Goal: Task Accomplishment & Management: Manage account settings

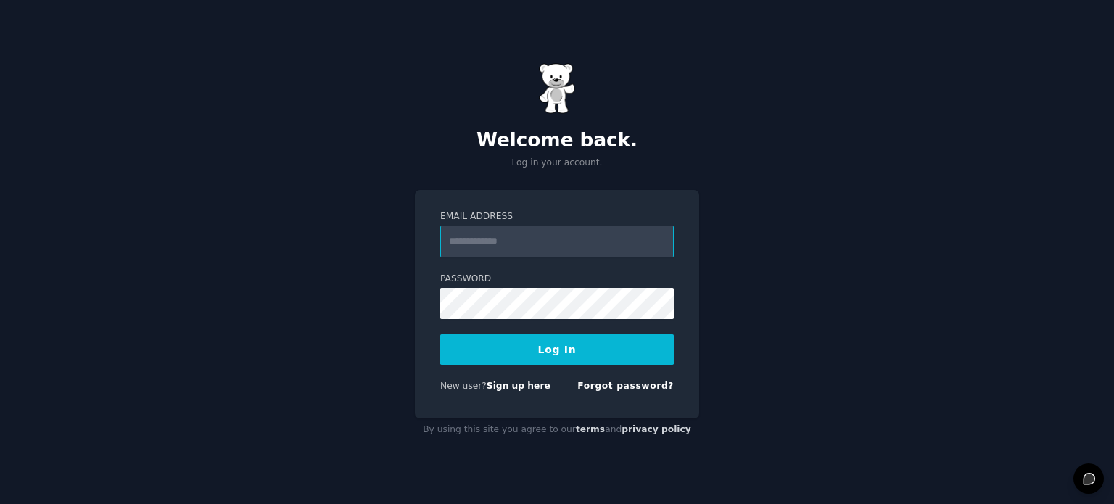
type input "**********"
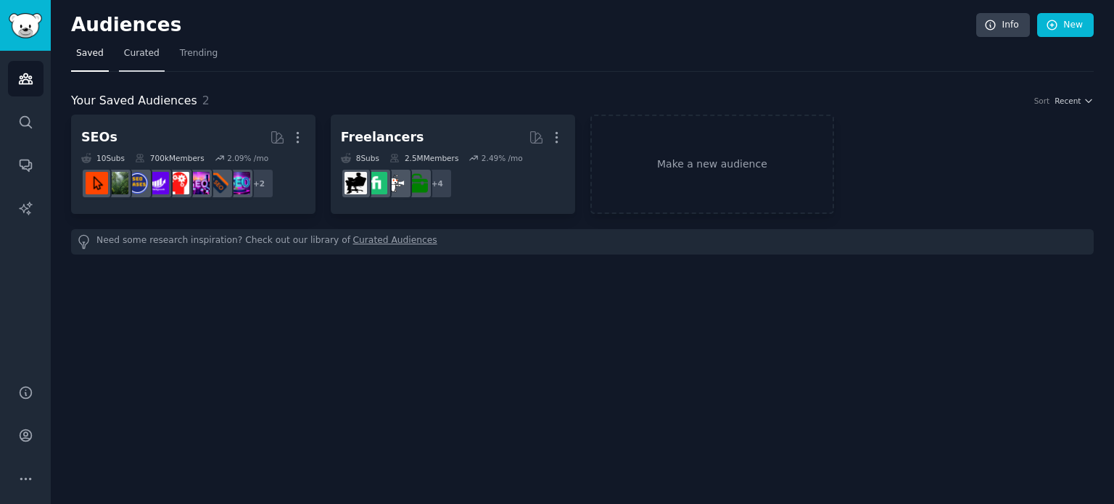
click at [135, 56] on span "Curated" at bounding box center [142, 53] width 36 height 13
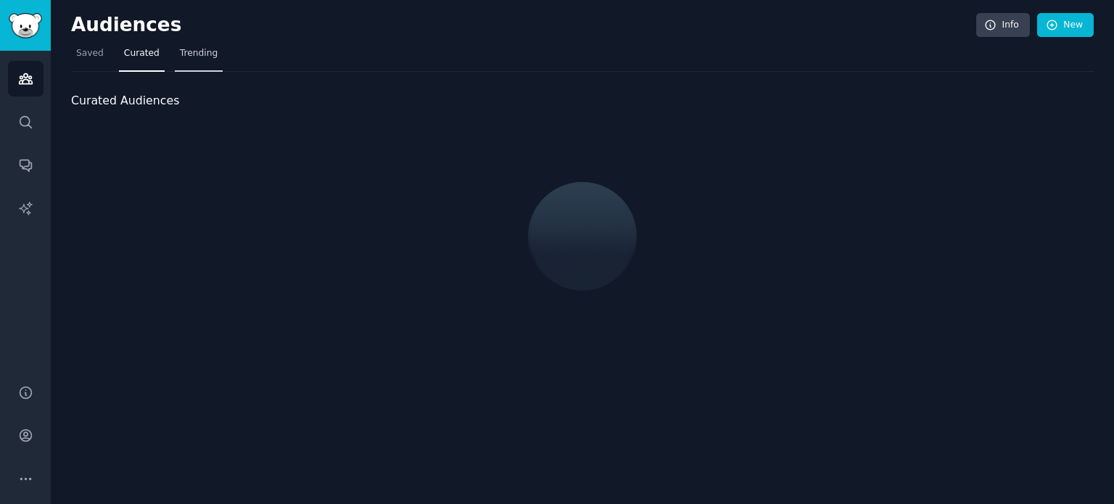
click at [189, 56] on span "Trending" at bounding box center [199, 53] width 38 height 13
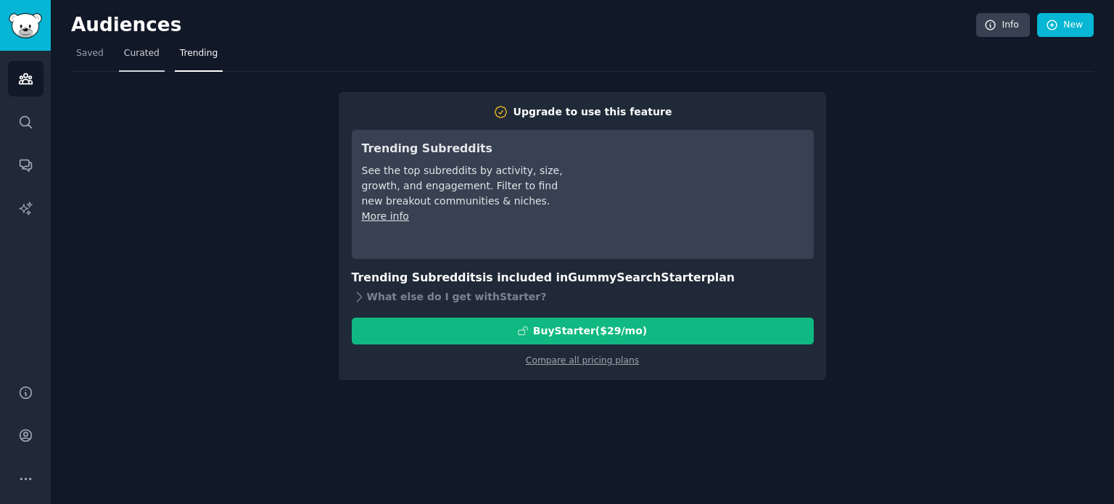
click at [148, 62] on link "Curated" at bounding box center [142, 57] width 46 height 30
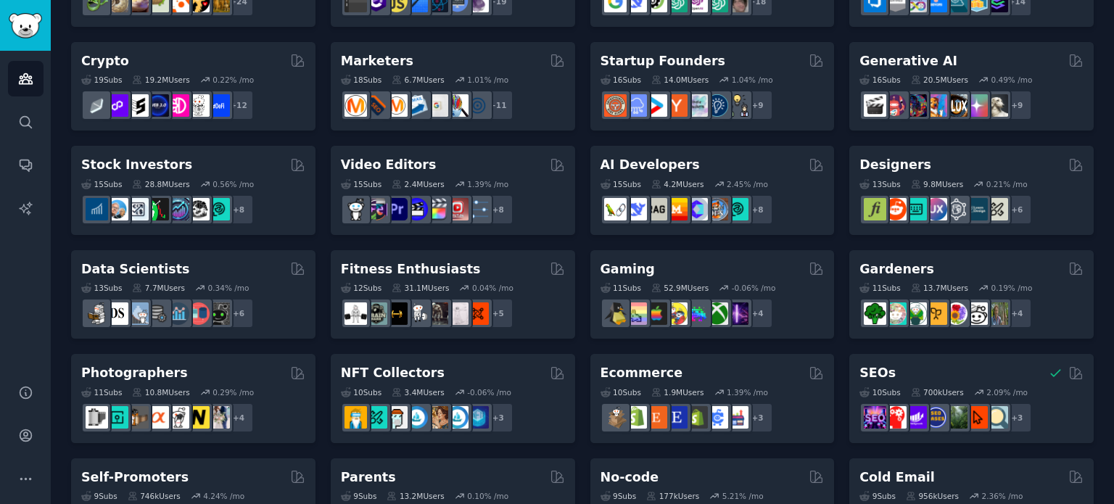
scroll to position [177, 0]
click at [581, 320] on div "Pet Lovers 31 Sub s 24.5M Users 0.47 % /mo + 24 Software Developers 26 Sub s 30…" at bounding box center [582, 450] width 1022 height 1025
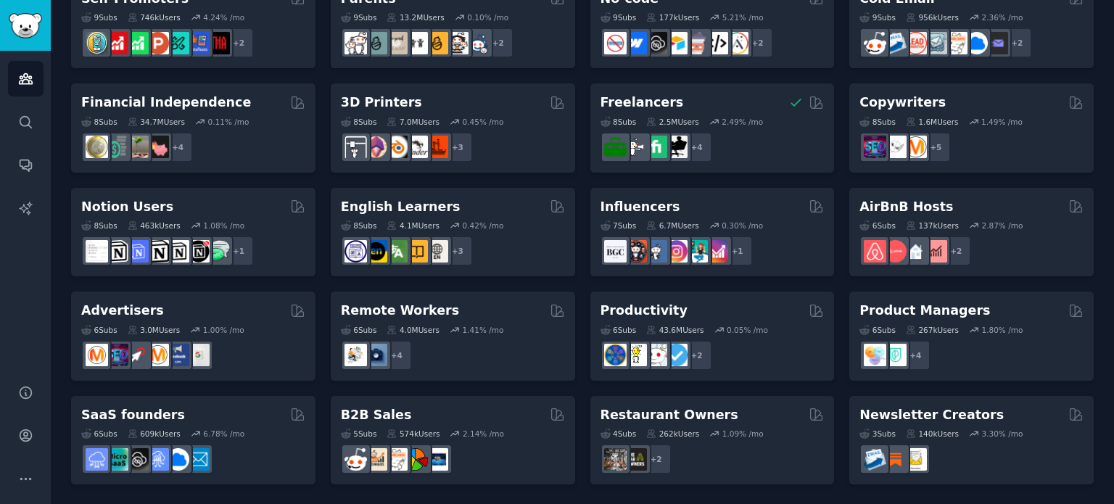
scroll to position [655, 0]
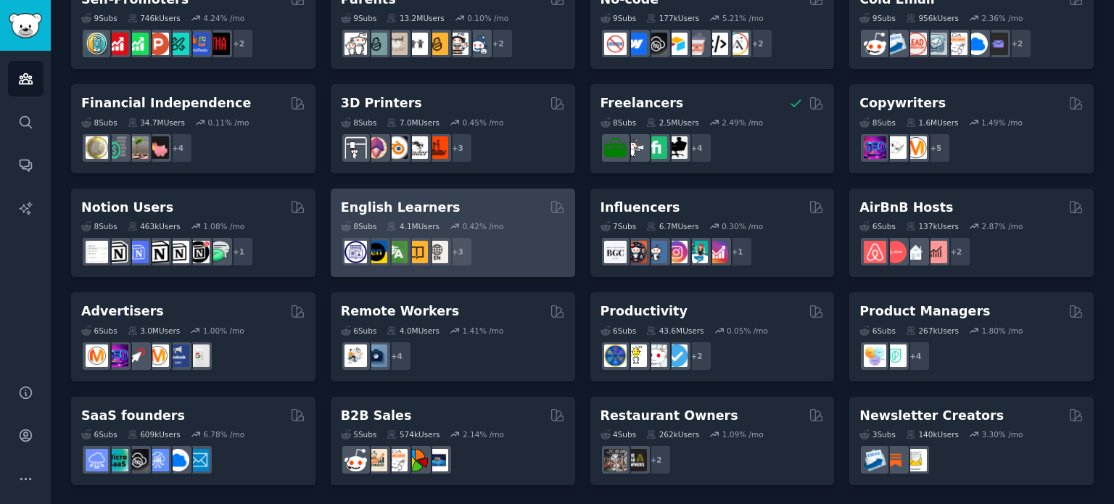
click at [412, 212] on h2 "English Learners" at bounding box center [401, 208] width 120 height 18
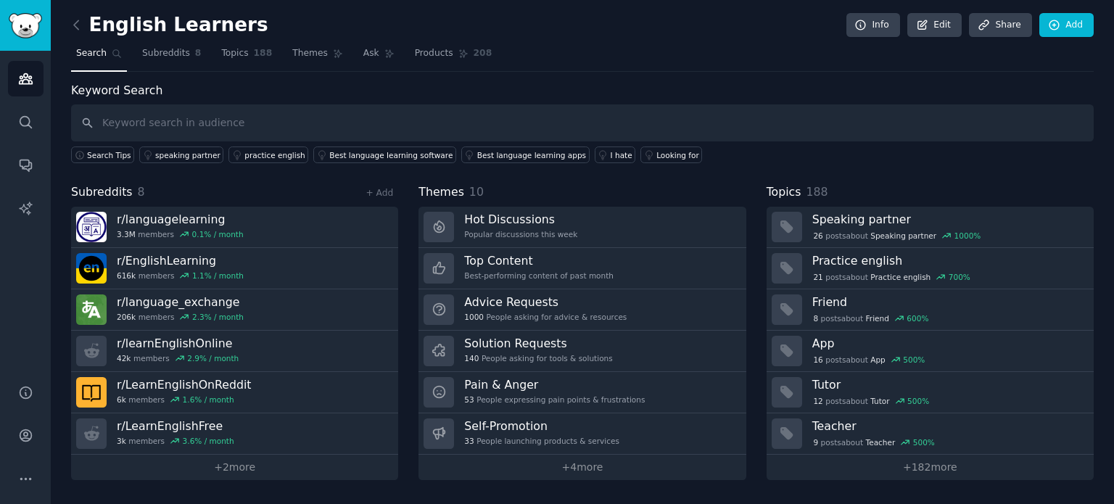
click at [73, 32] on link at bounding box center [80, 25] width 18 height 23
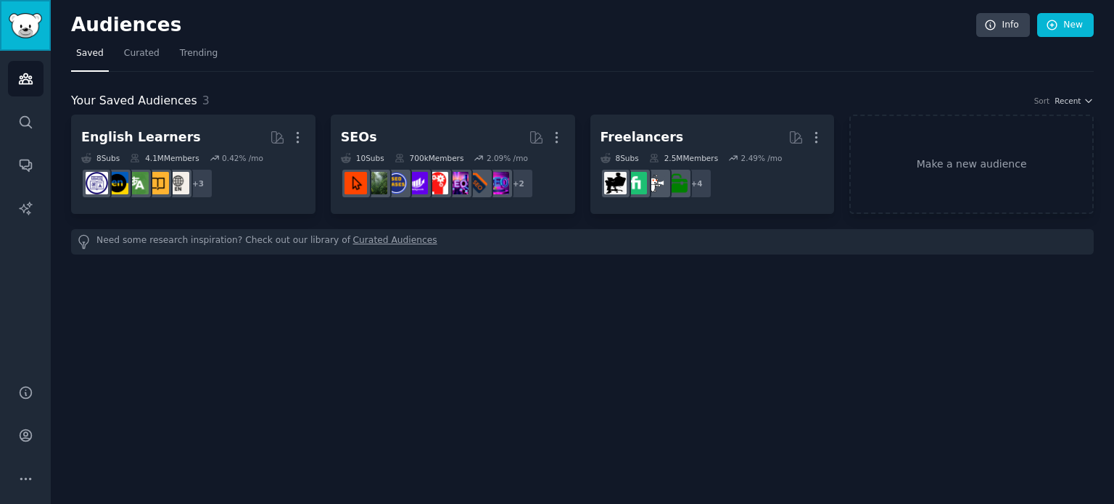
click at [35, 28] on img "Sidebar" at bounding box center [25, 25] width 33 height 25
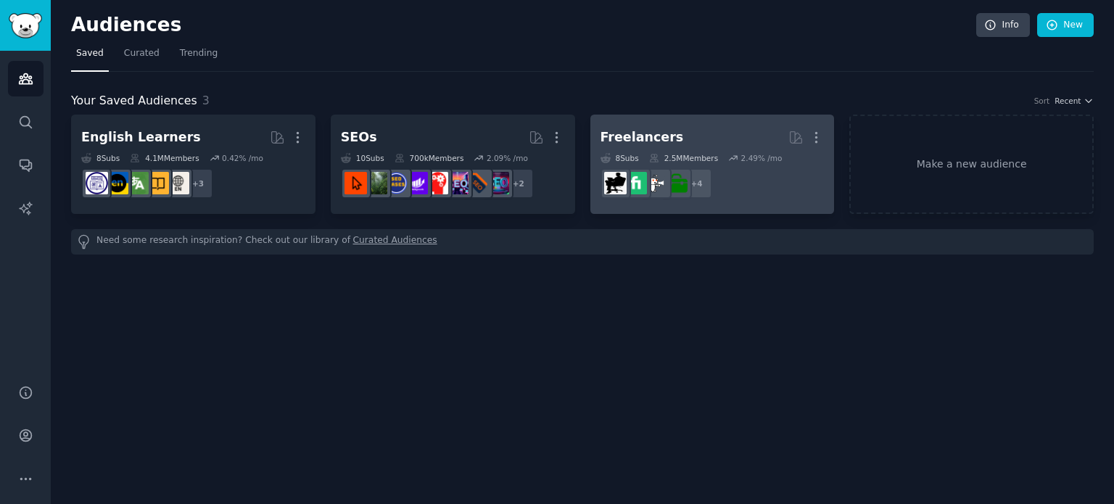
click at [724, 136] on h2 "Freelancers More" at bounding box center [712, 137] width 224 height 25
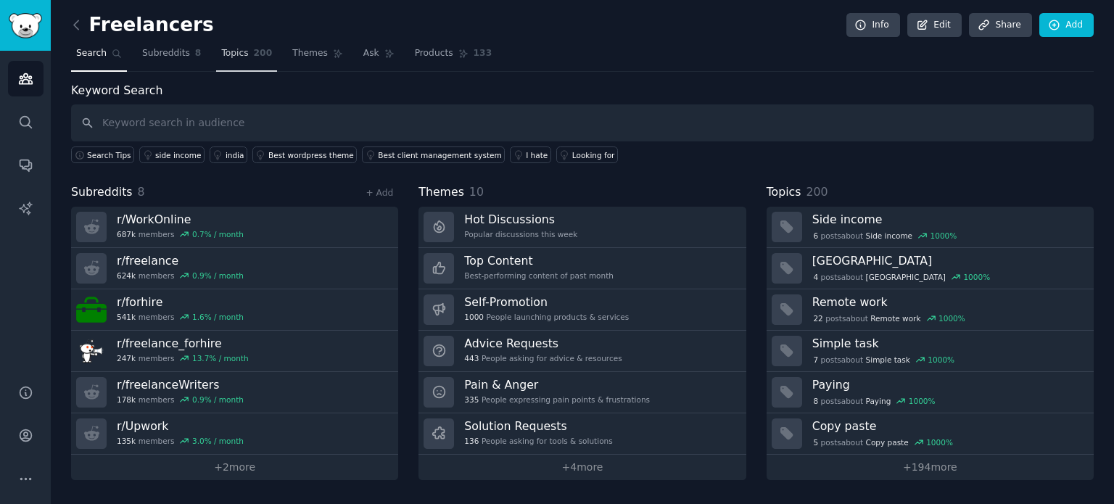
click at [216, 66] on link "Topics 200" at bounding box center [246, 57] width 61 height 30
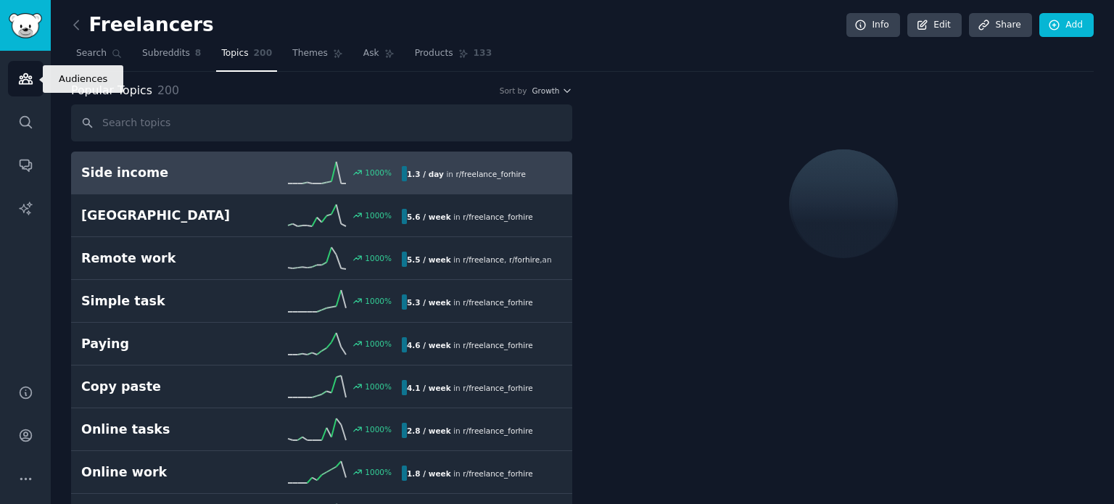
click at [15, 77] on link "Audiences" at bounding box center [26, 79] width 36 height 36
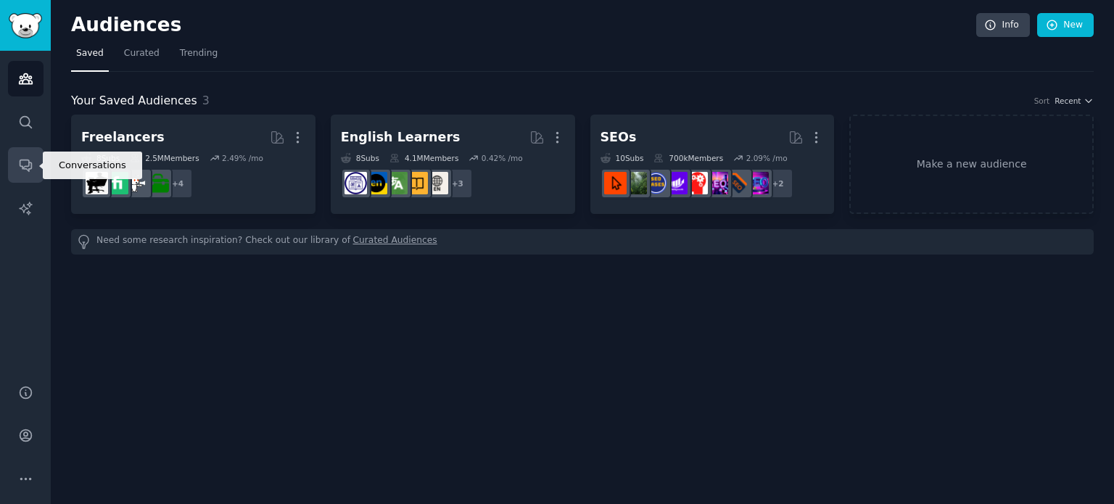
click at [35, 168] on link "Conversations" at bounding box center [26, 165] width 36 height 36
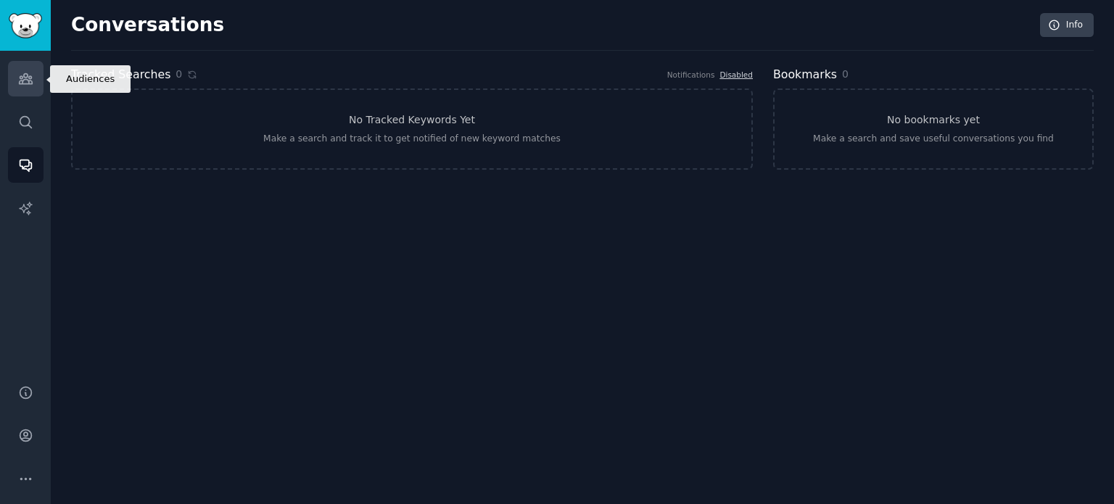
click at [33, 82] on link "Audiences" at bounding box center [26, 79] width 36 height 36
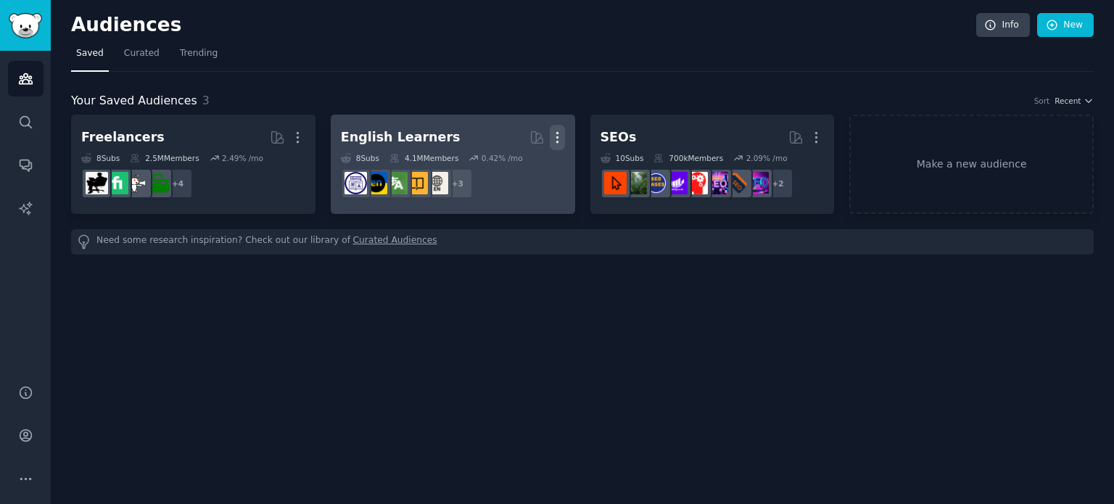
click at [556, 143] on icon "button" at bounding box center [557, 137] width 15 height 15
click at [520, 170] on p "Delete" at bounding box center [517, 167] width 33 height 15
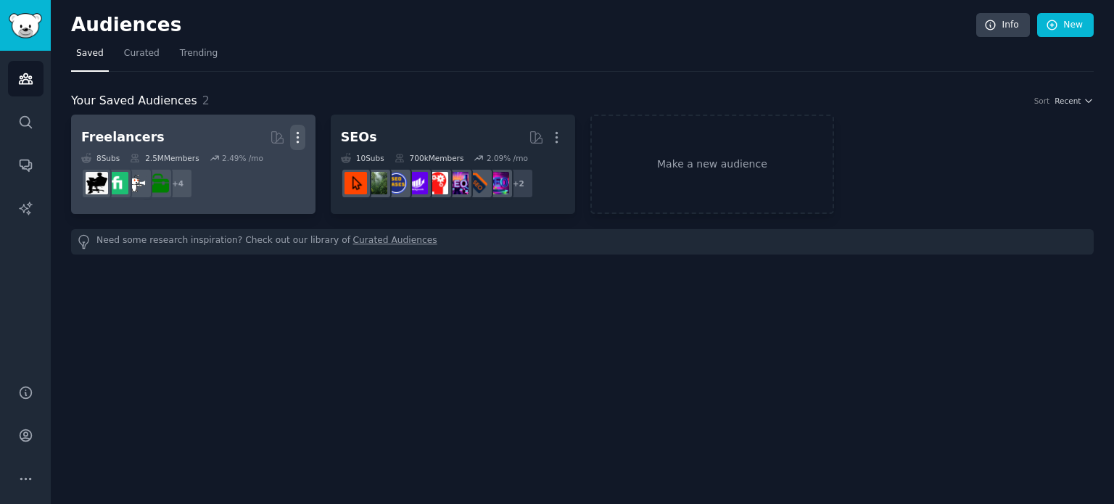
click at [303, 130] on icon "button" at bounding box center [297, 137] width 15 height 15
click at [268, 170] on p "Delete" at bounding box center [257, 167] width 33 height 15
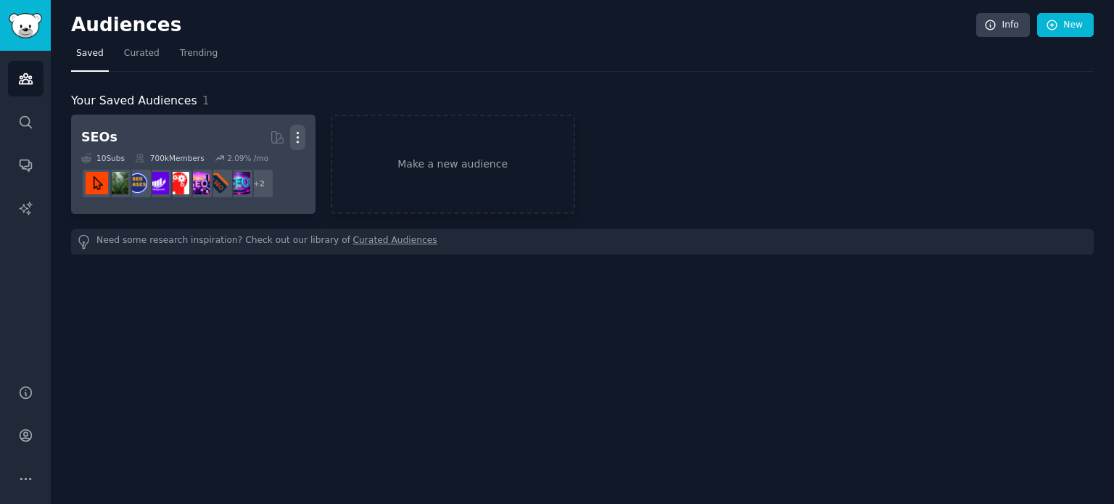
click at [302, 133] on icon "button" at bounding box center [297, 137] width 15 height 15
click at [267, 173] on p "Delete" at bounding box center [257, 167] width 33 height 15
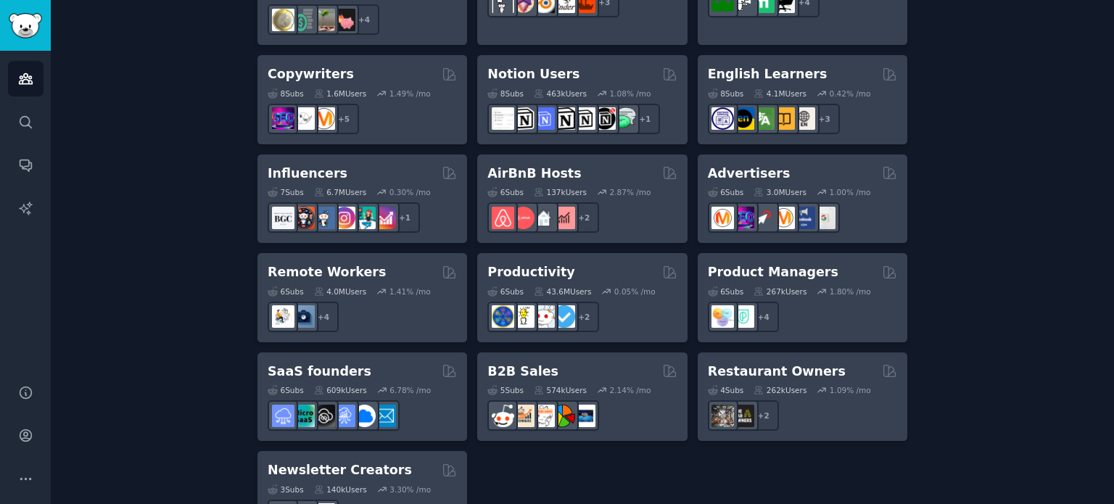
scroll to position [1144, 0]
